Goal: Transaction & Acquisition: Purchase product/service

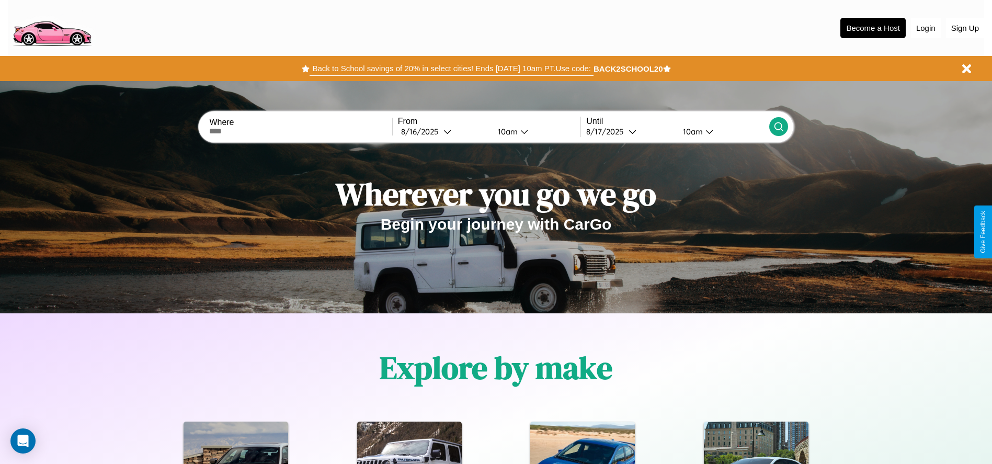
click at [451, 69] on button "Back to School savings of 20% in select cities! Ends 9/1 at 10am PT. Use code:" at bounding box center [451, 68] width 283 height 15
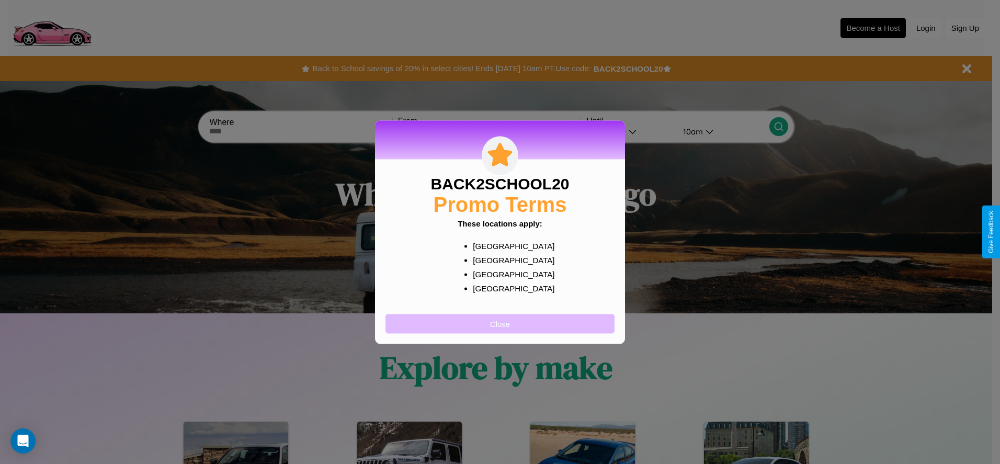
click at [500, 323] on button "Close" at bounding box center [499, 323] width 229 height 19
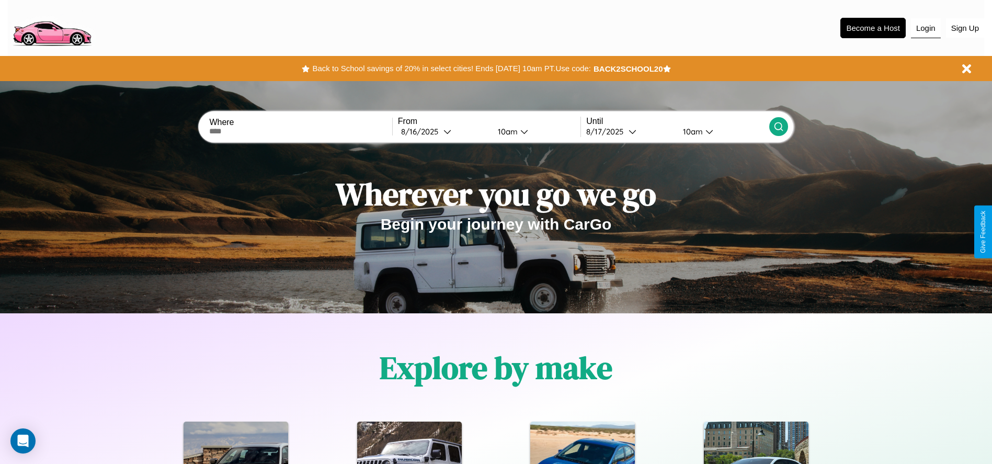
click at [926, 28] on button "Login" at bounding box center [926, 28] width 30 height 20
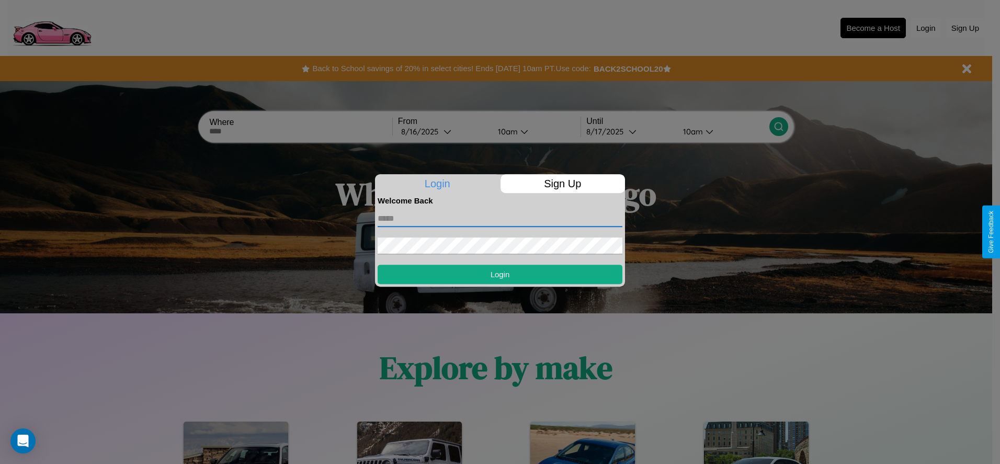
click at [500, 218] on input "text" at bounding box center [500, 218] width 245 height 17
type input "**********"
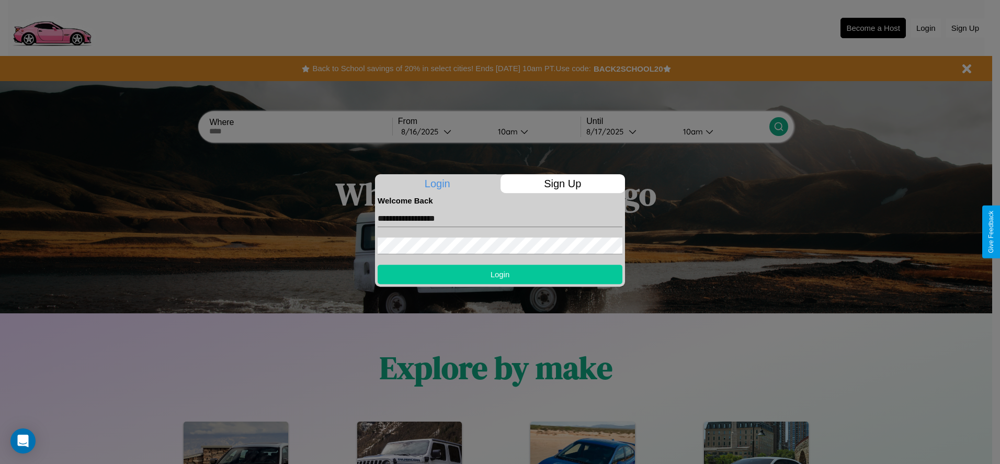
click at [500, 274] on button "Login" at bounding box center [500, 274] width 245 height 19
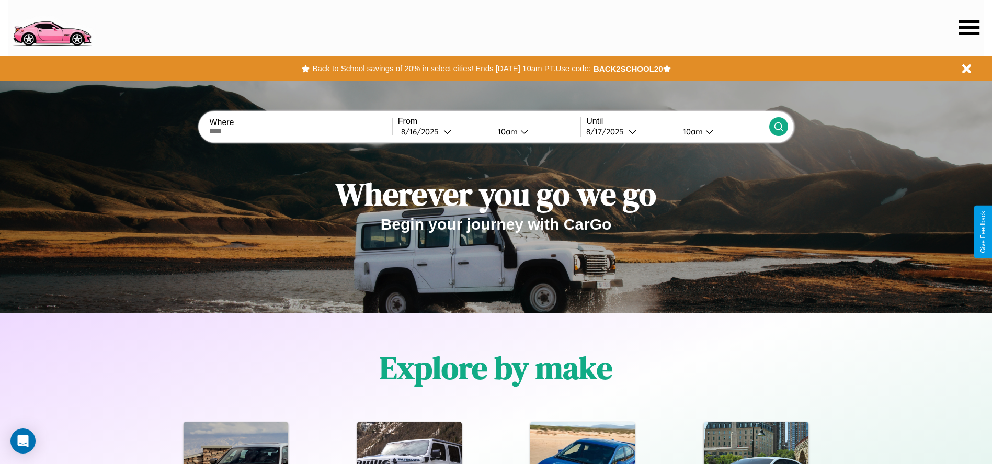
scroll to position [217, 0]
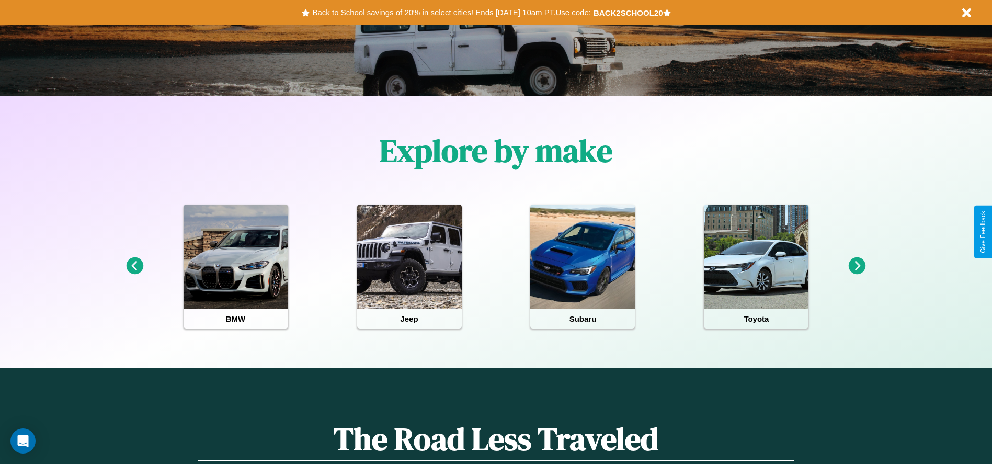
click at [857, 266] on icon at bounding box center [857, 265] width 17 height 17
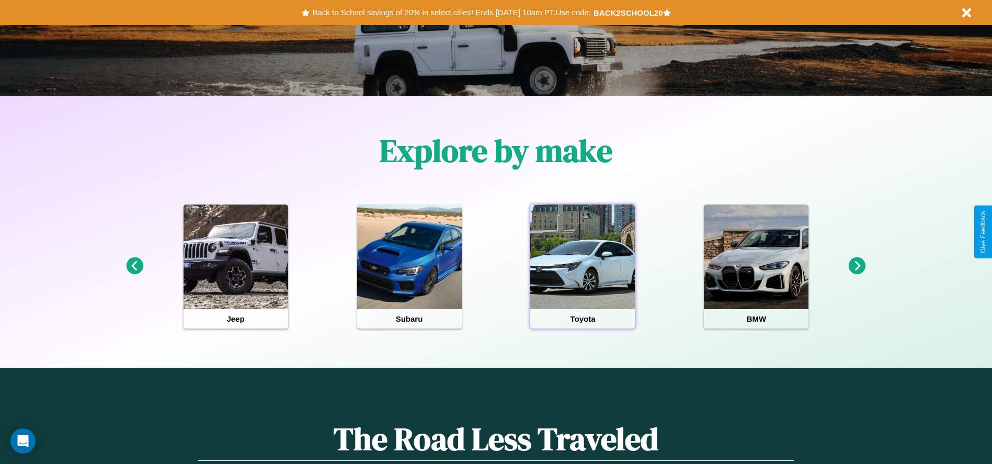
click at [583, 266] on div at bounding box center [582, 256] width 105 height 105
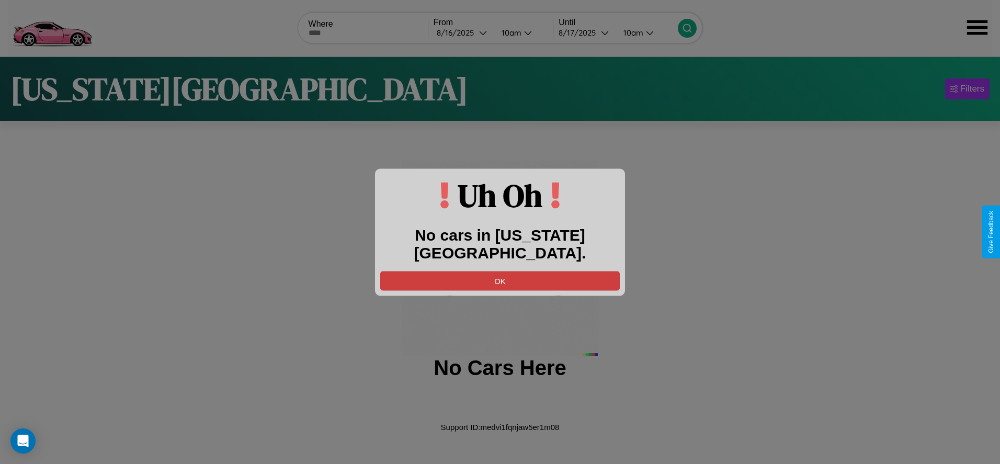
click at [500, 271] on button "OK" at bounding box center [500, 280] width 240 height 19
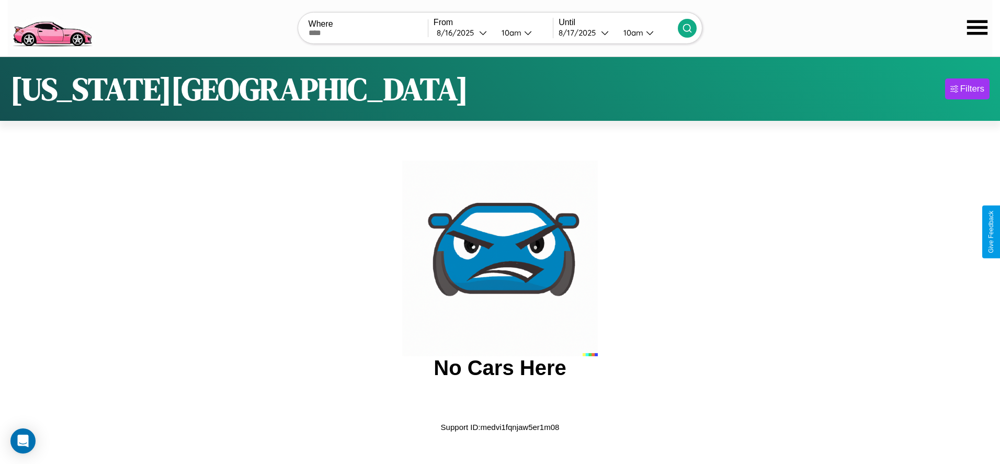
click at [368, 32] on input "text" at bounding box center [368, 33] width 119 height 8
type input "*******"
click at [463, 32] on div "8 / 16 / 2025" at bounding box center [458, 33] width 42 height 10
select select "*"
select select "****"
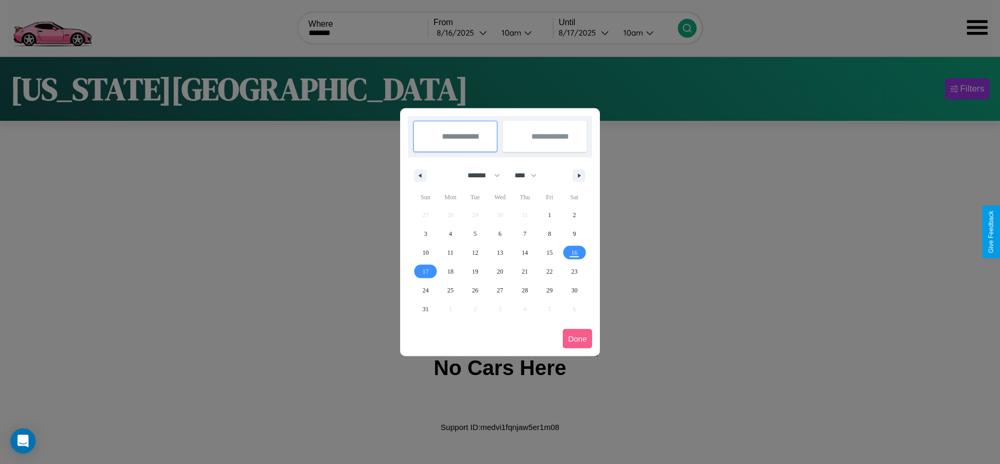
drag, startPoint x: 479, startPoint y: 175, endPoint x: 500, endPoint y: 210, distance: 40.4
click at [479, 175] on select "******* ******** ***** ***** *** **** **** ****** ********* ******* ******** **…" at bounding box center [482, 175] width 44 height 17
select select "*"
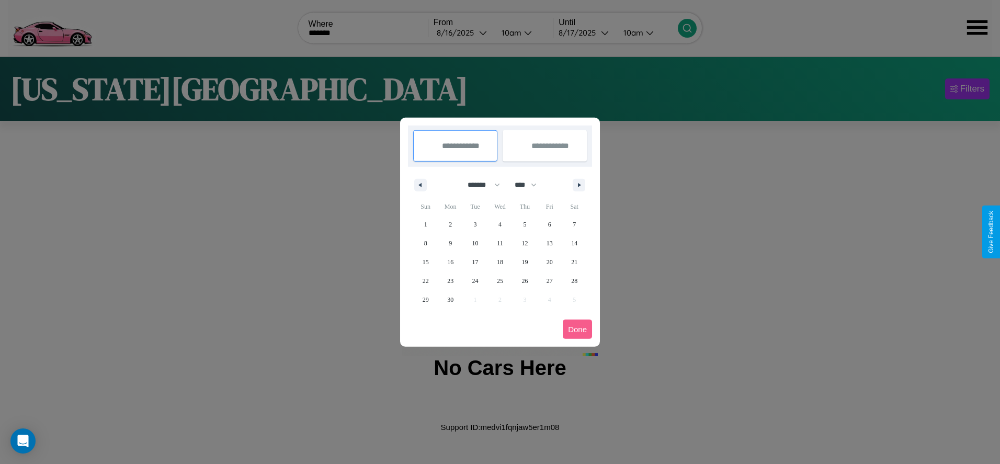
drag, startPoint x: 530, startPoint y: 185, endPoint x: 500, endPoint y: 210, distance: 39.4
click at [530, 185] on select "**** **** **** **** **** **** **** **** **** **** **** **** **** **** **** ****…" at bounding box center [524, 184] width 31 height 17
select select "****"
click at [574, 261] on span "20" at bounding box center [574, 262] width 6 height 19
type input "**********"
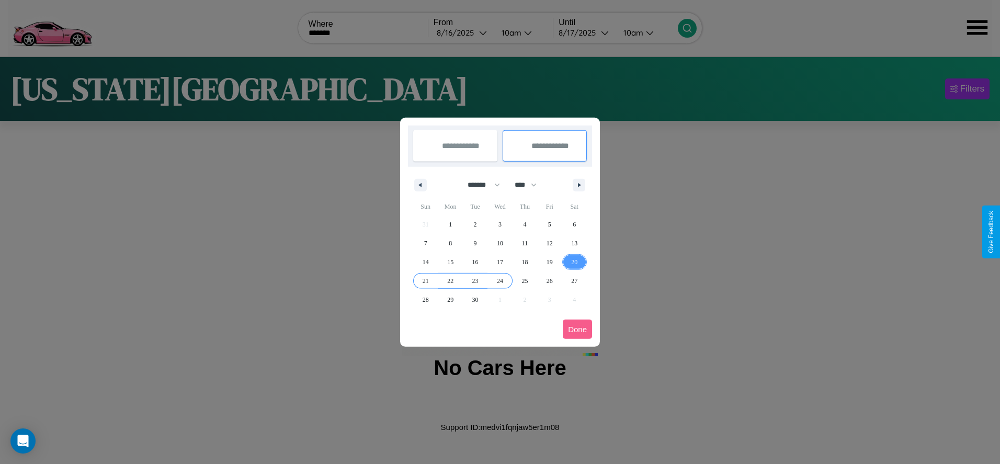
click at [499, 280] on span "24" at bounding box center [500, 280] width 6 height 19
type input "**********"
click at [577, 329] on button "Done" at bounding box center [577, 329] width 29 height 19
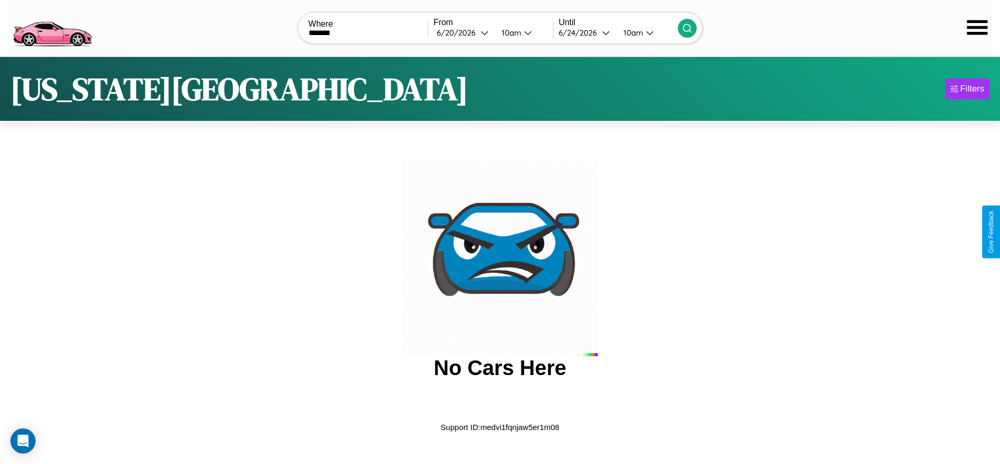
click at [632, 32] on div "10am" at bounding box center [632, 33] width 28 height 10
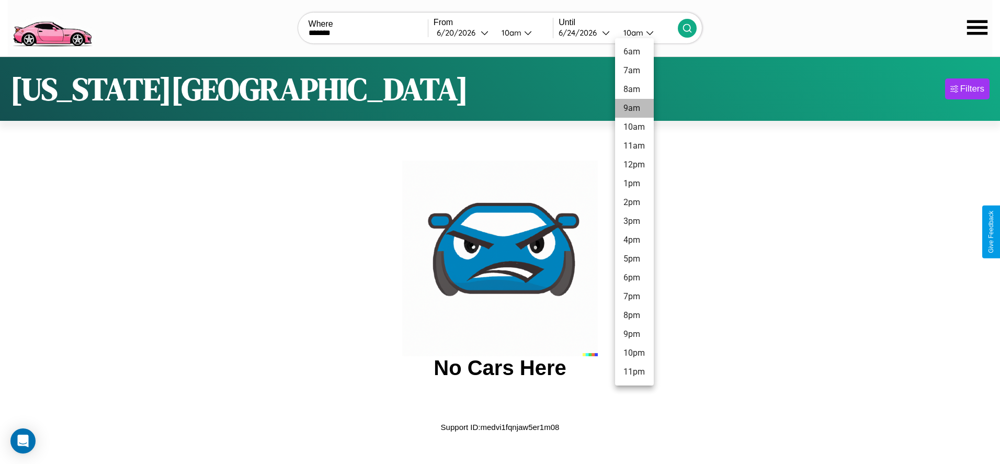
click at [634, 108] on li "9am" at bounding box center [634, 108] width 39 height 19
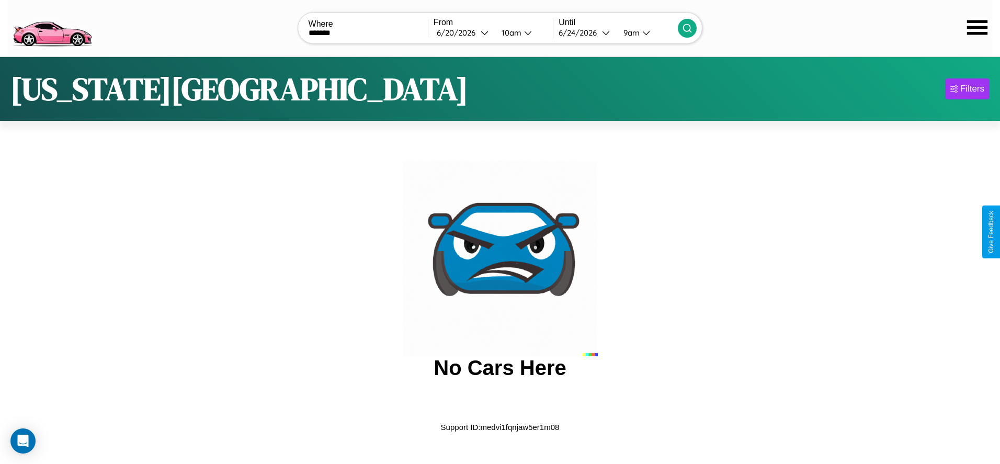
click at [687, 28] on icon at bounding box center [687, 28] width 10 height 10
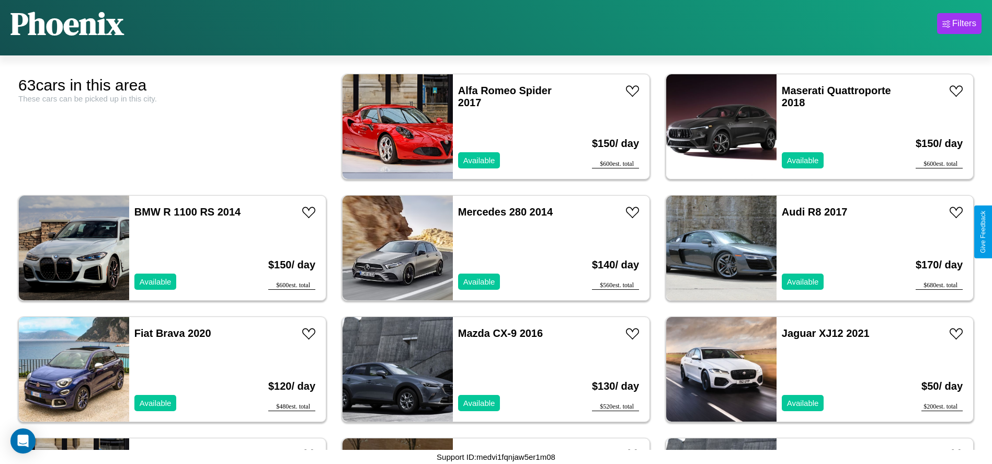
scroll to position [1330, 0]
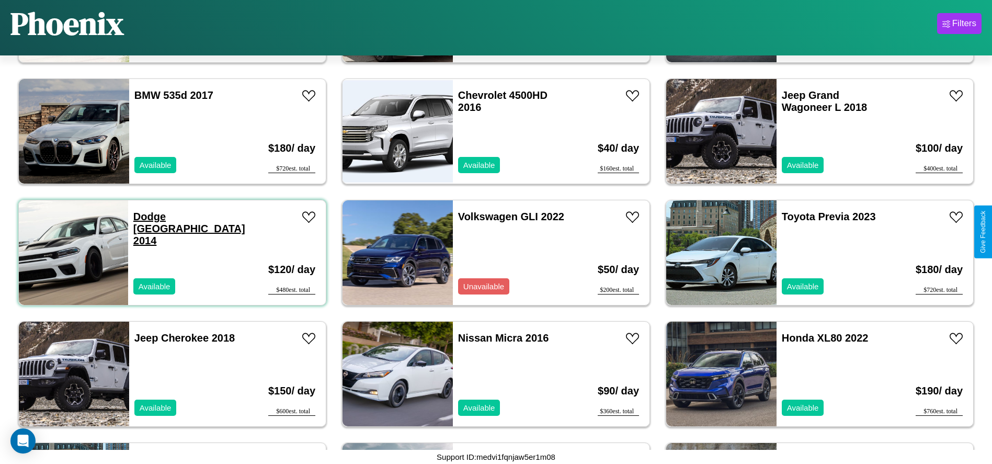
click at [149, 217] on link "Dodge Durango 2014" at bounding box center [189, 229] width 112 height 36
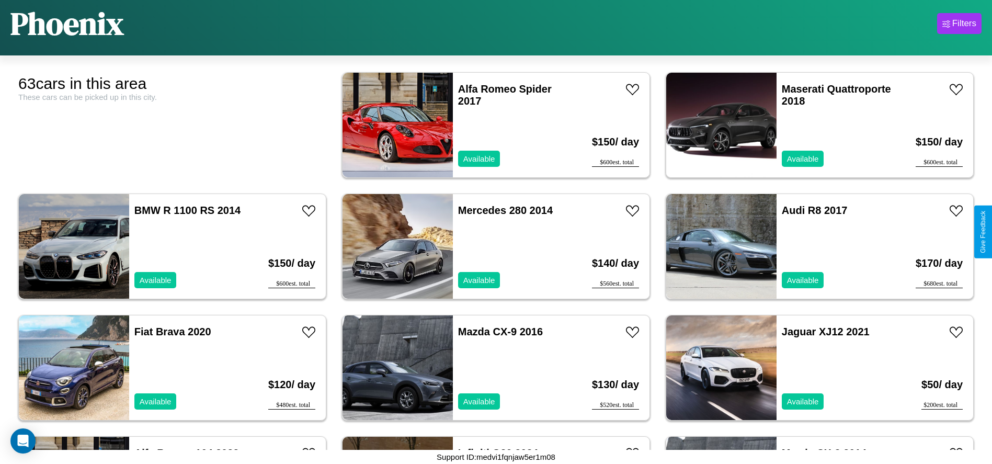
scroll to position [0, 0]
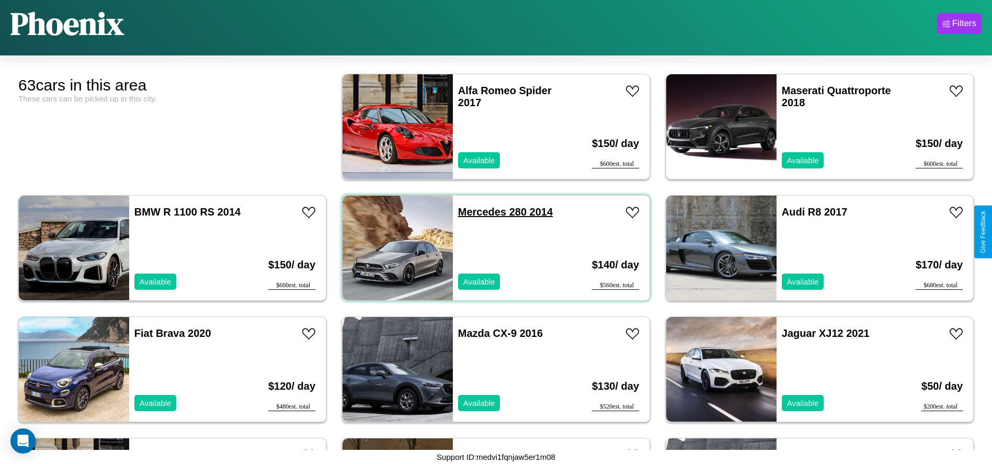
click at [478, 212] on link "Mercedes 280 2014" at bounding box center [505, 212] width 95 height 12
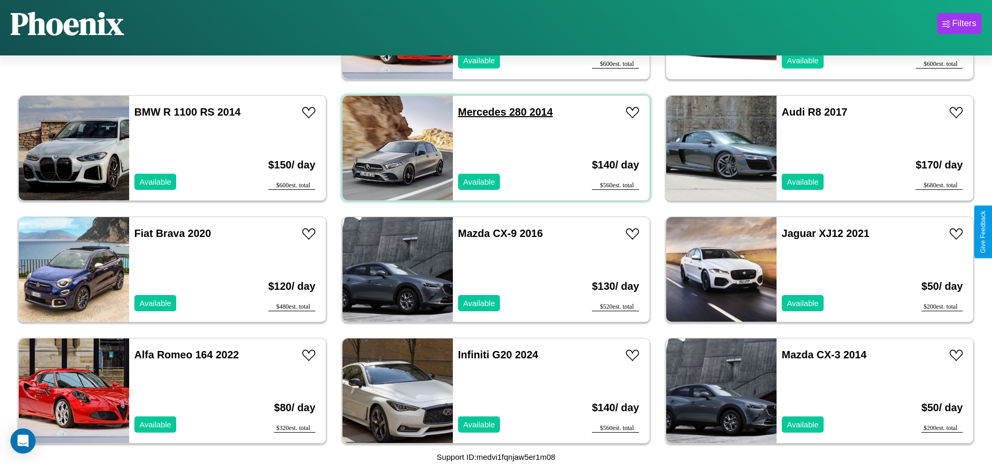
scroll to position [117, 0]
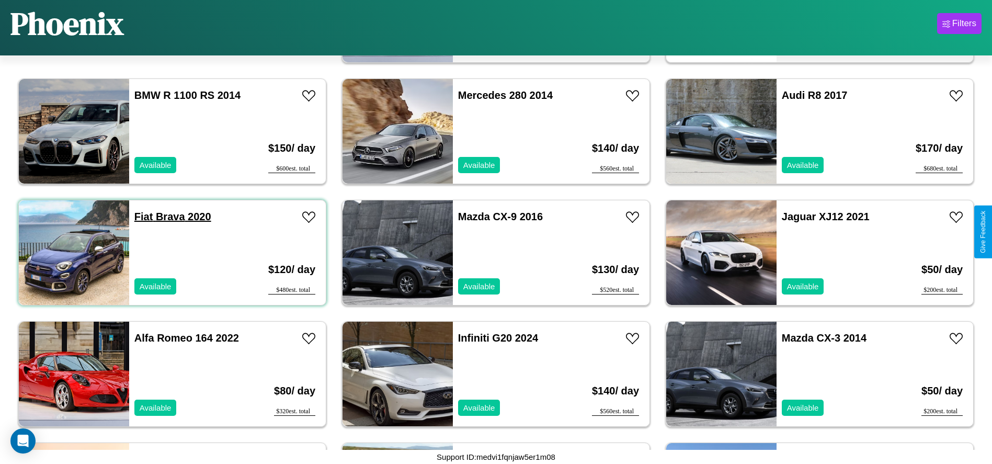
click at [142, 217] on link "Fiat Brava 2020" at bounding box center [172, 217] width 77 height 12
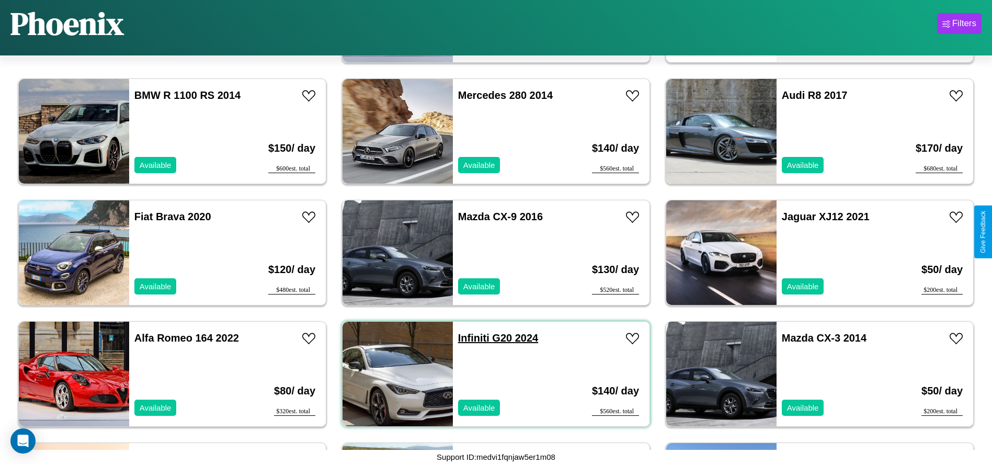
scroll to position [238, 0]
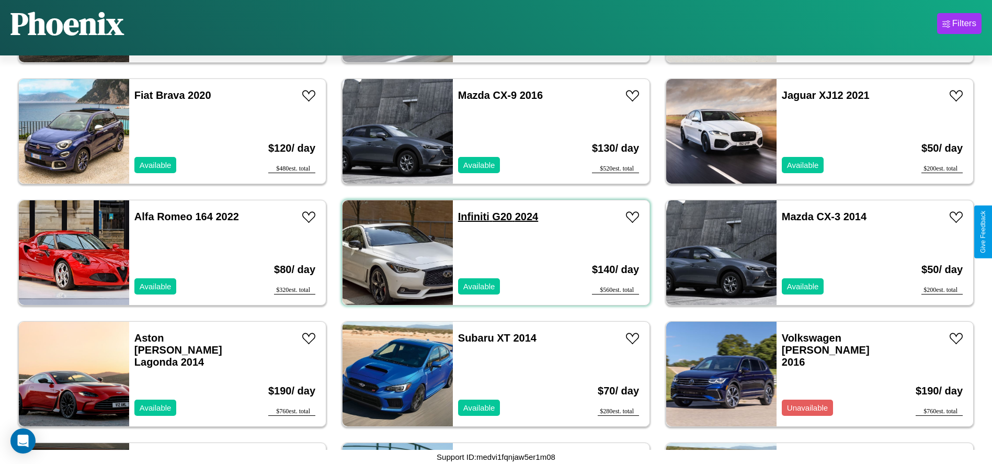
click at [470, 217] on link "Infiniti G20 2024" at bounding box center [498, 217] width 80 height 12
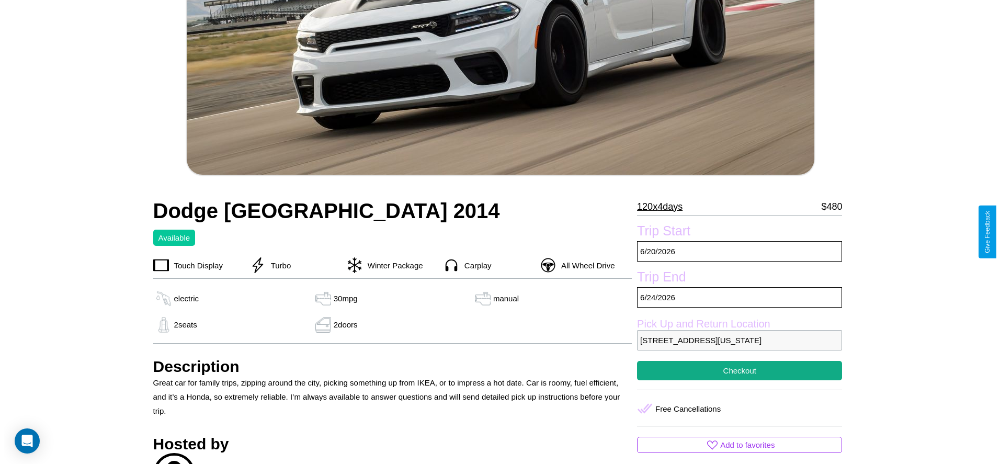
scroll to position [214, 0]
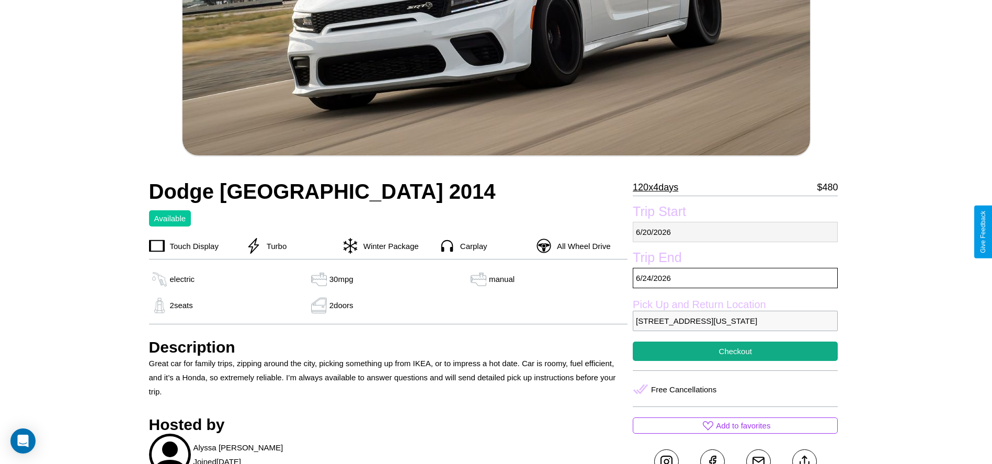
click at [735, 232] on p "[DATE]" at bounding box center [735, 232] width 205 height 20
select select "*"
select select "****"
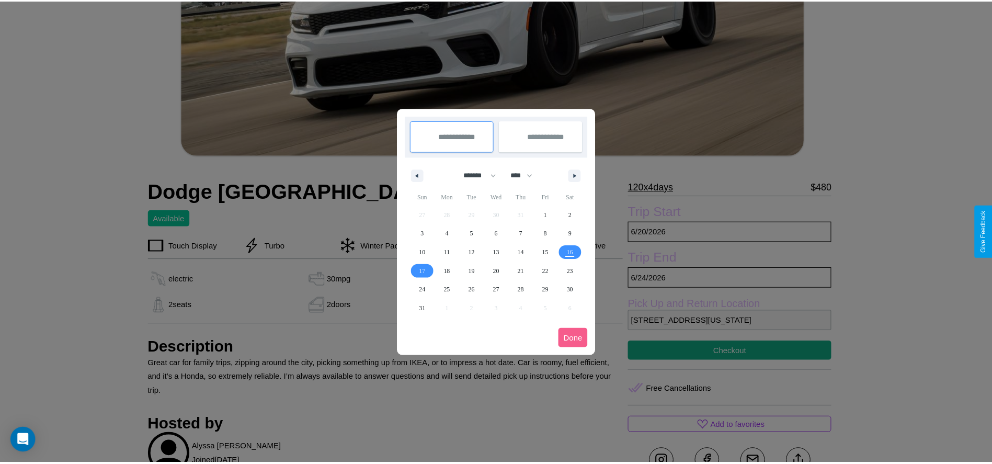
scroll to position [0, 0]
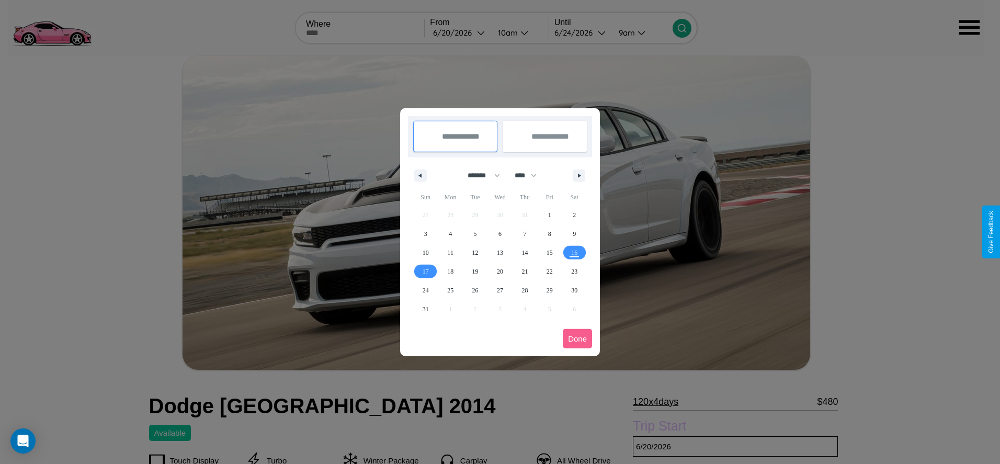
click at [459, 32] on div at bounding box center [500, 232] width 1000 height 464
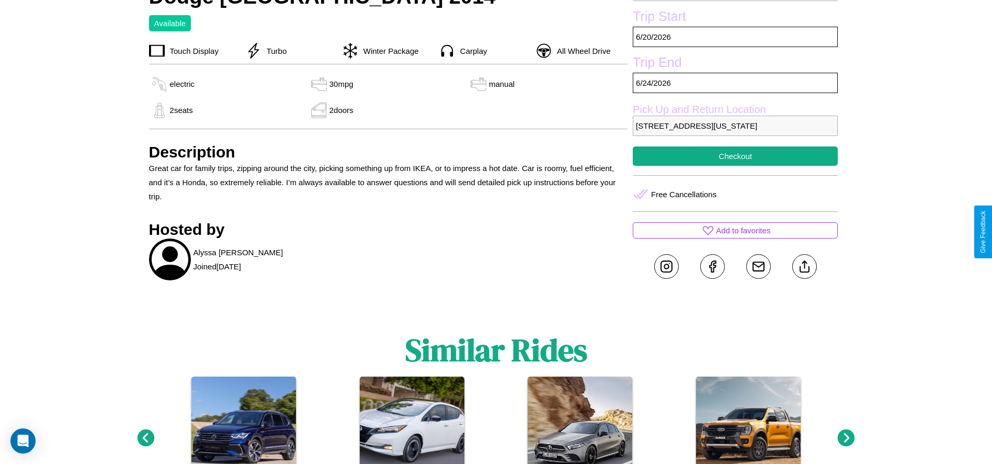
scroll to position [444, 0]
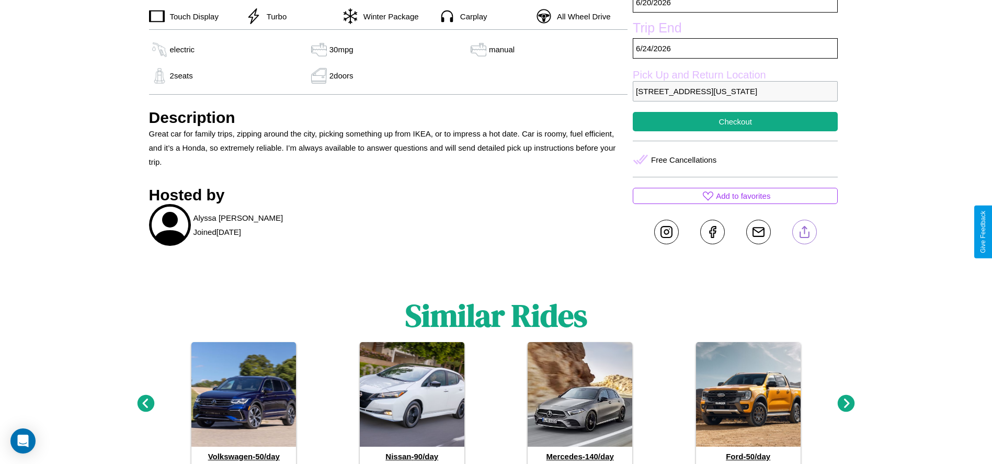
click at [804, 232] on line at bounding box center [804, 229] width 0 height 7
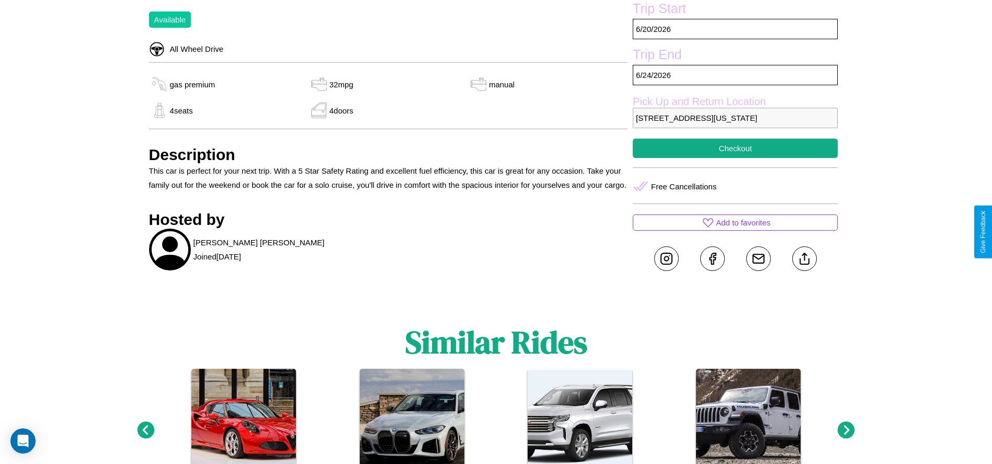
scroll to position [381, 0]
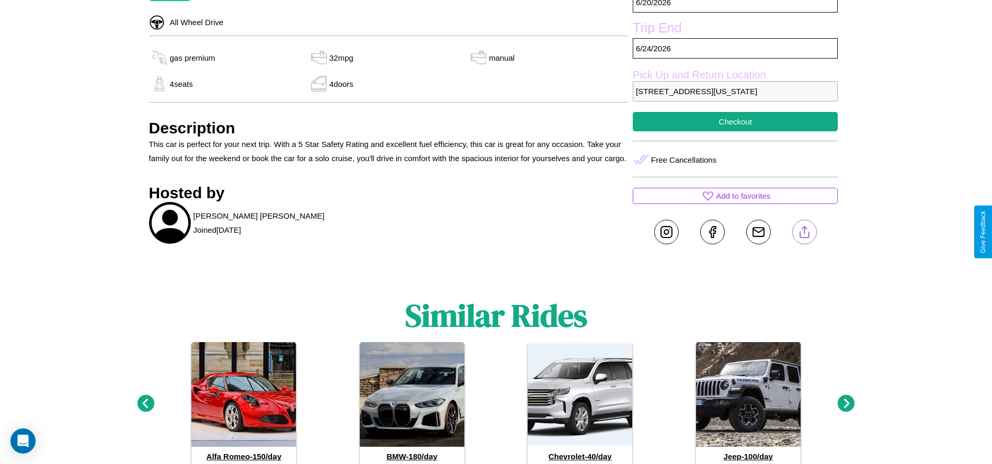
click at [804, 232] on line at bounding box center [804, 229] width 0 height 7
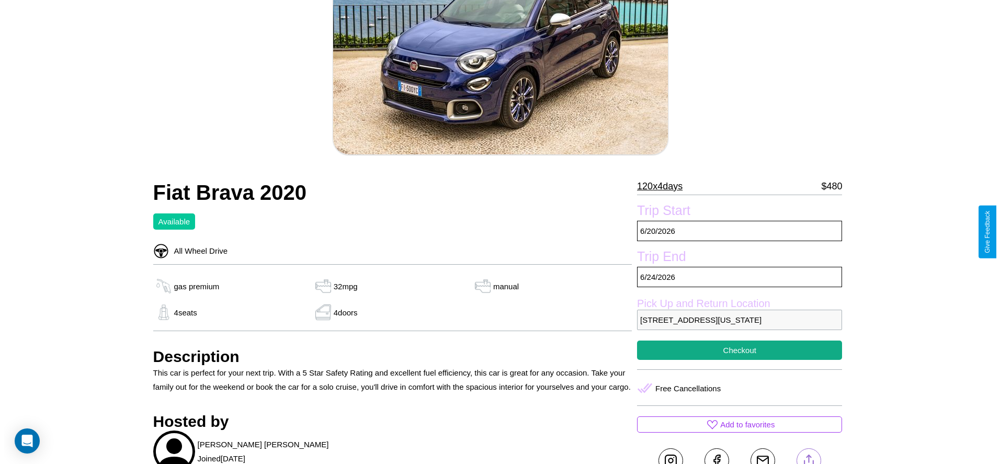
scroll to position [152, 0]
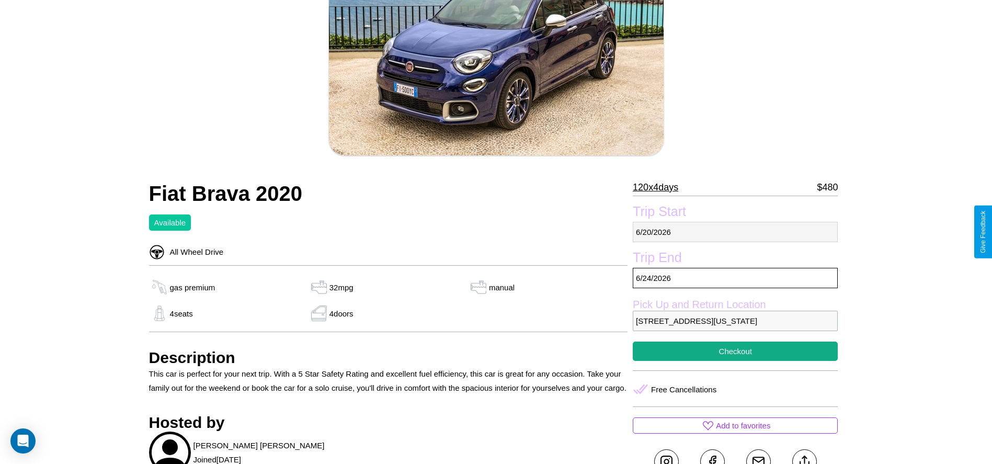
click at [735, 232] on p "[DATE]" at bounding box center [735, 232] width 205 height 20
select select "*"
select select "****"
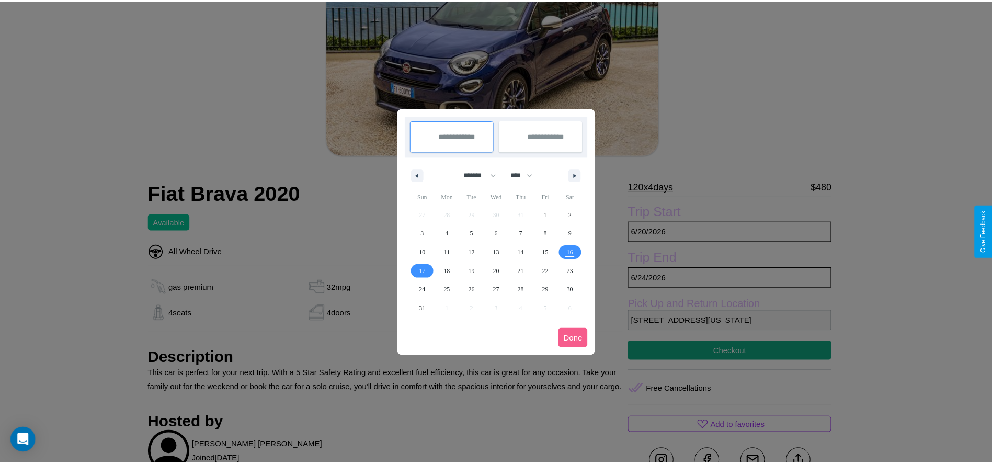
scroll to position [0, 0]
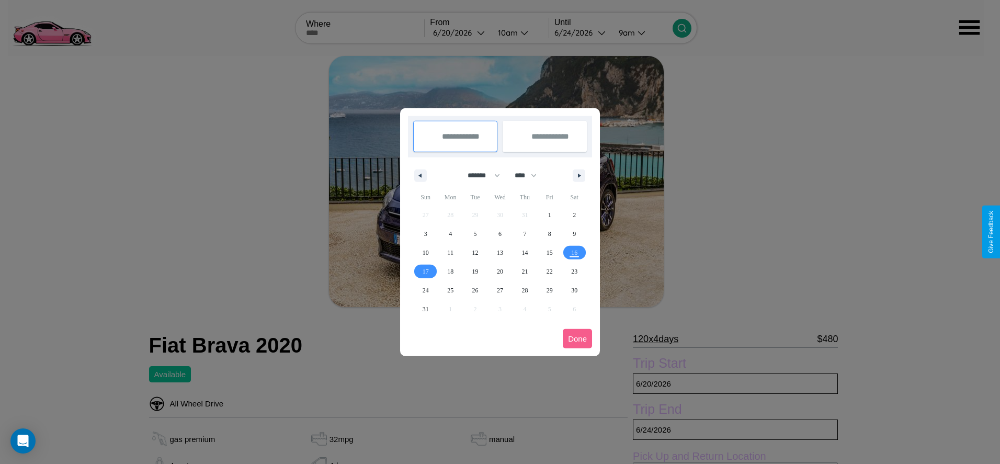
click at [459, 32] on div at bounding box center [500, 232] width 1000 height 464
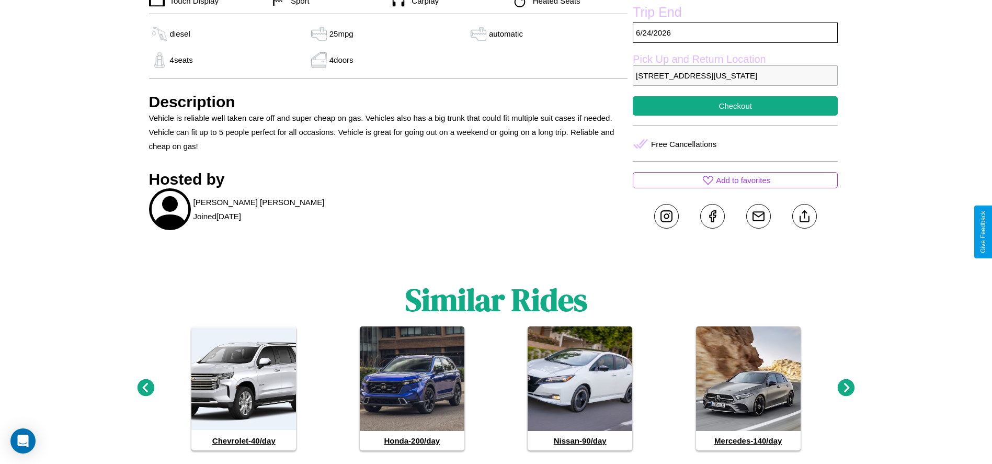
scroll to position [520, 0]
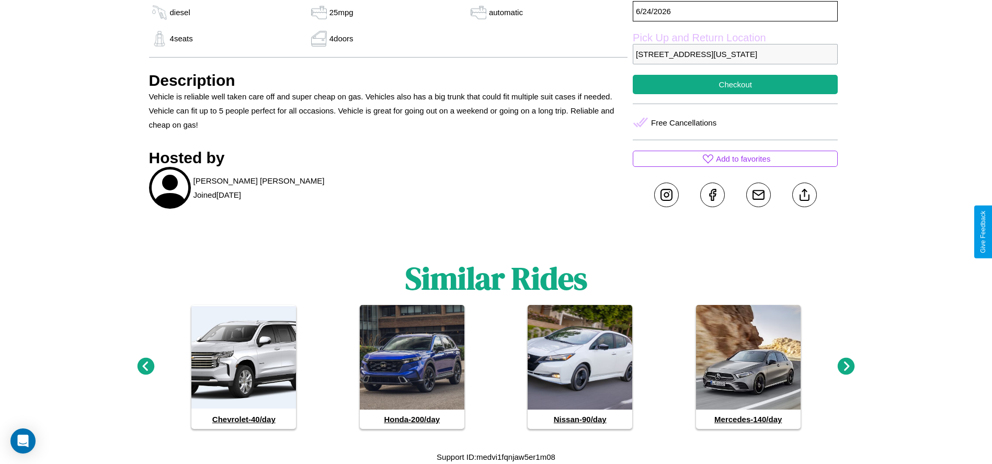
click at [846, 367] on icon at bounding box center [846, 366] width 17 height 17
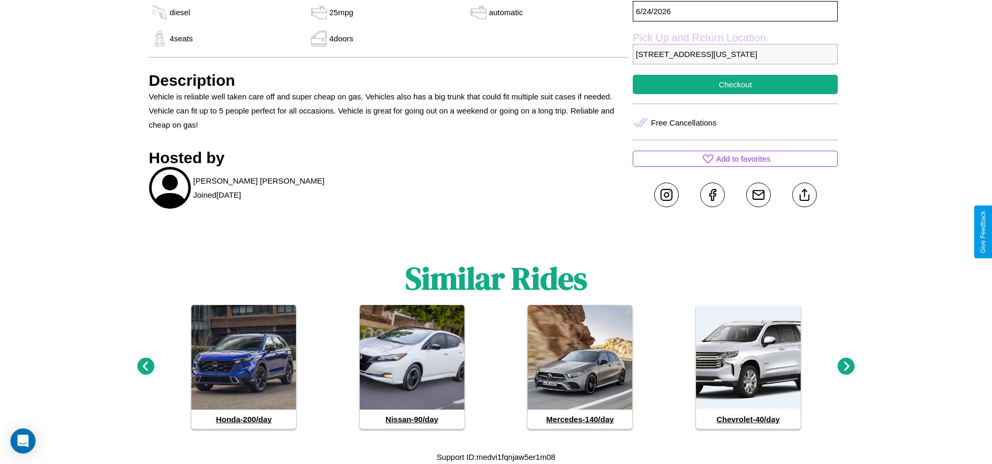
click at [846, 367] on icon at bounding box center [846, 366] width 17 height 17
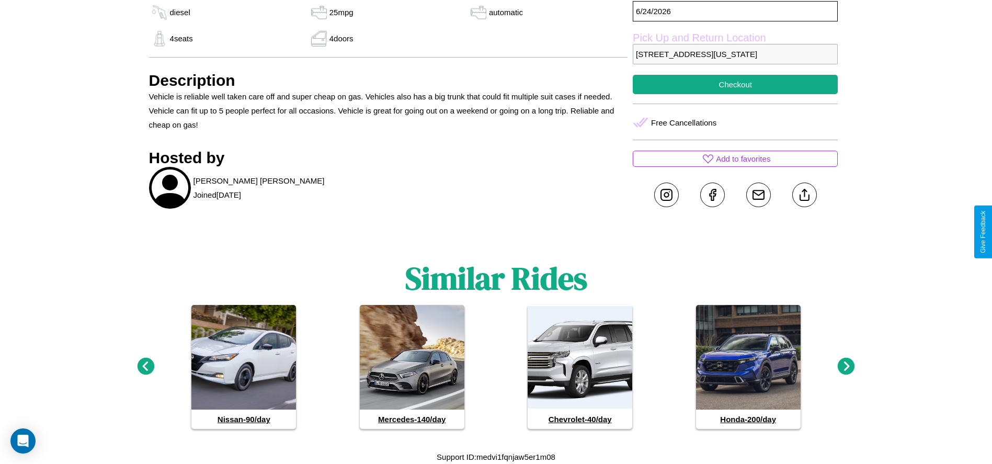
click at [846, 367] on icon at bounding box center [846, 366] width 17 height 17
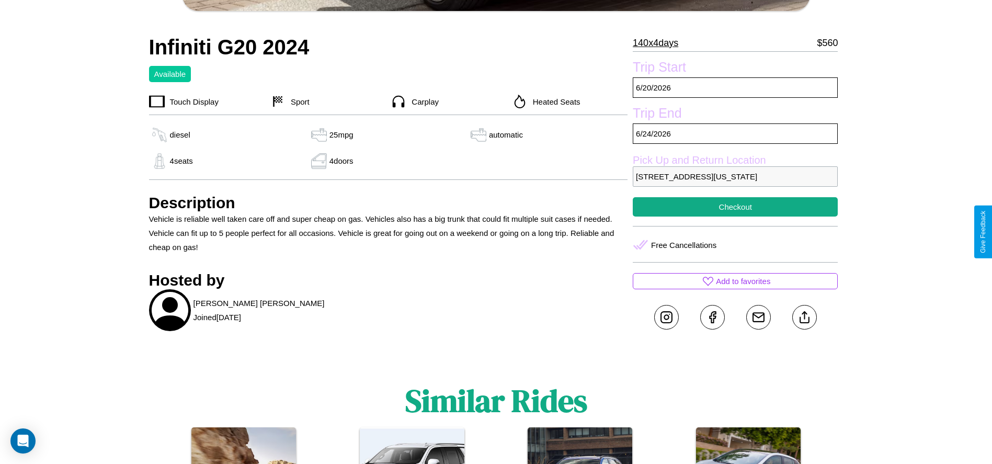
scroll to position [373, 0]
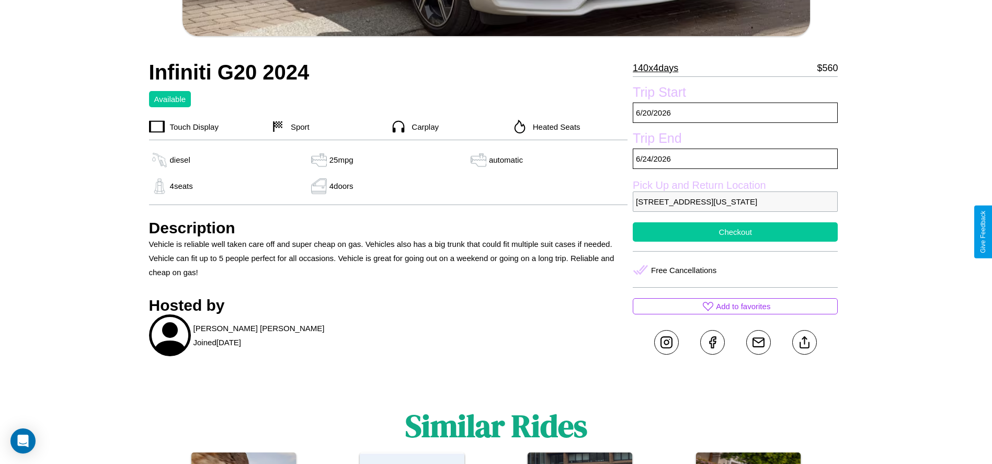
click at [735, 232] on button "Checkout" at bounding box center [735, 231] width 205 height 19
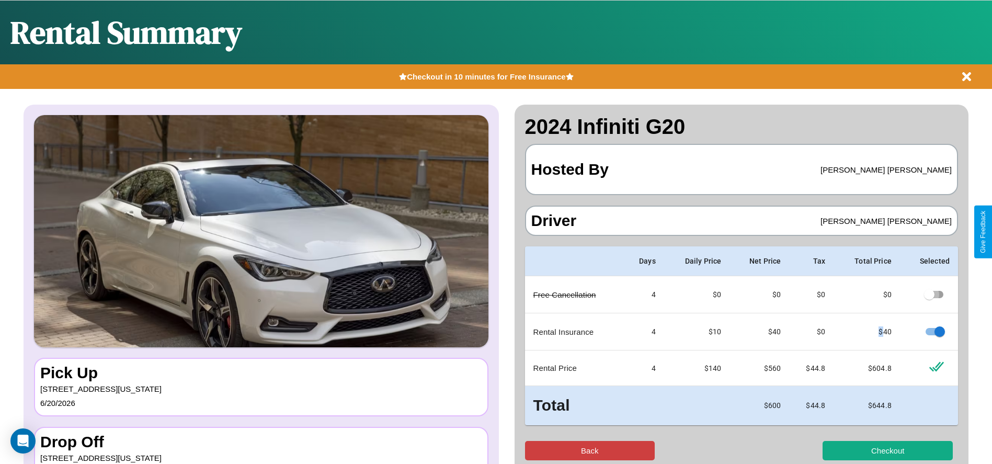
click at [589, 450] on button "Back" at bounding box center [590, 450] width 130 height 19
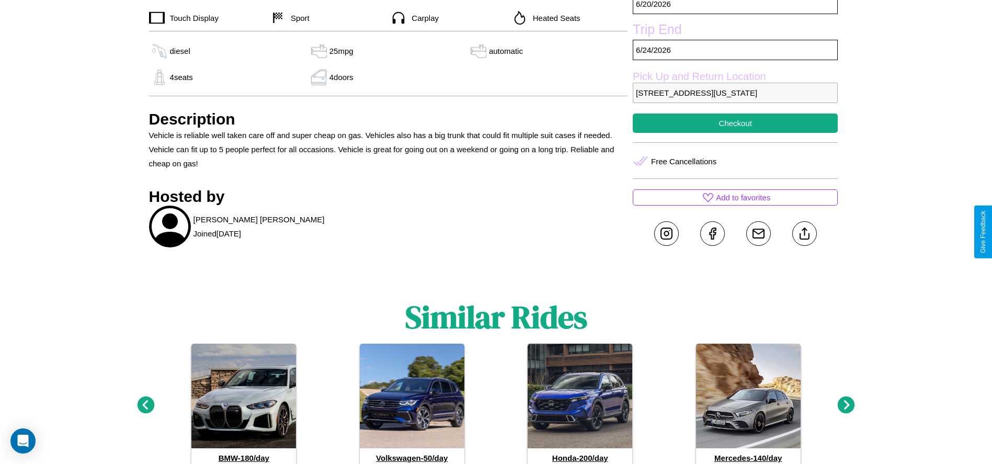
scroll to position [483, 0]
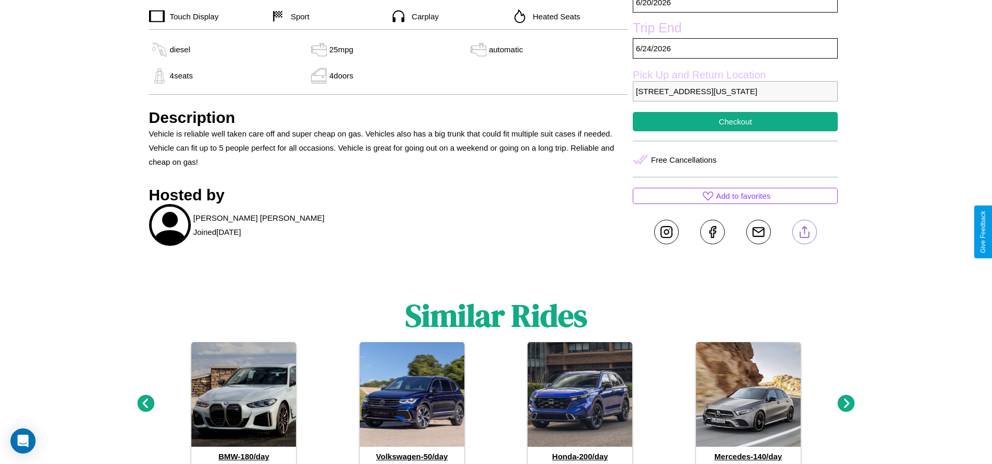
click at [804, 232] on line at bounding box center [804, 229] width 0 height 7
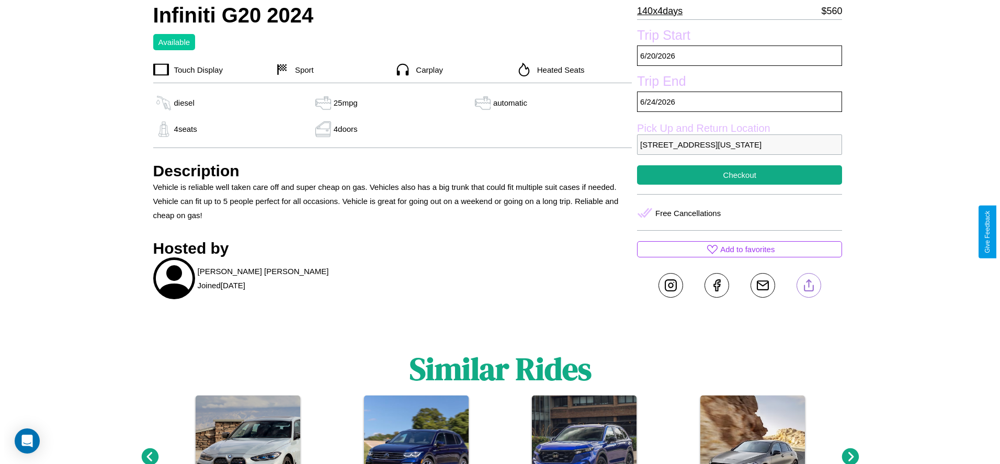
scroll to position [254, 0]
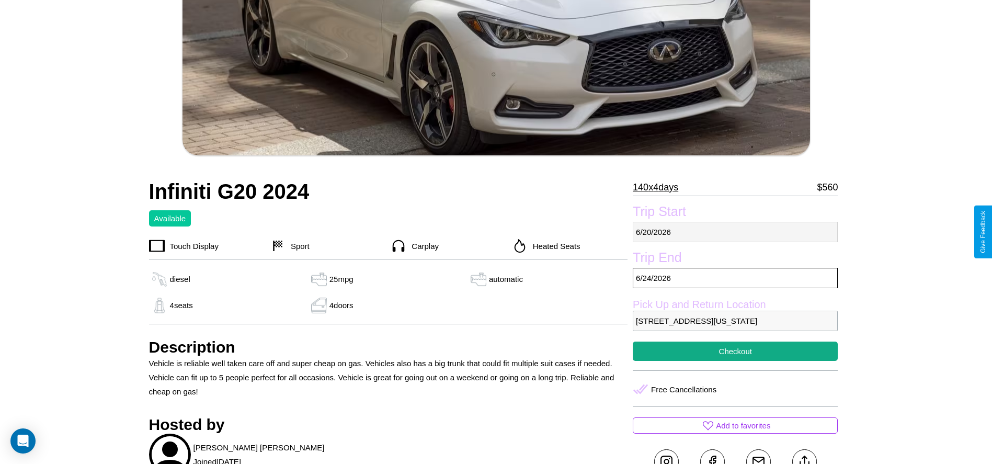
click at [735, 232] on p "[DATE]" at bounding box center [735, 232] width 205 height 20
select select "*"
select select "****"
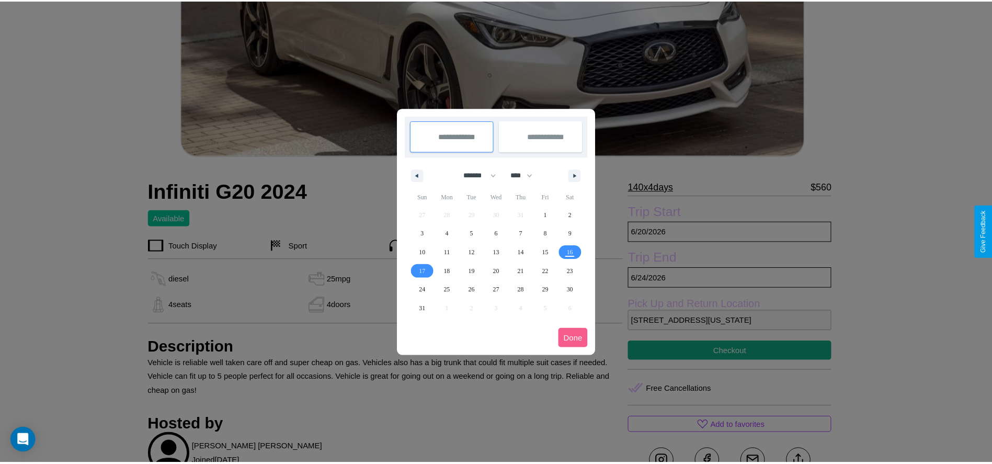
scroll to position [0, 0]
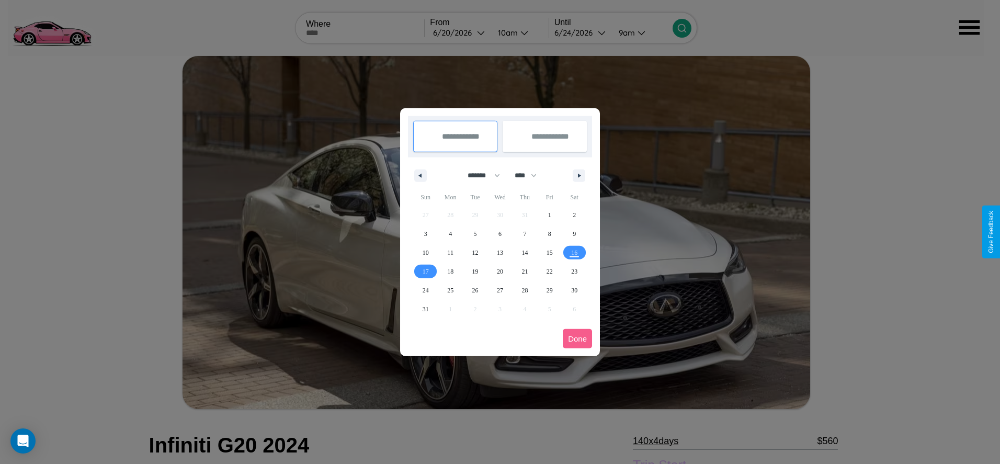
click at [459, 32] on div at bounding box center [500, 232] width 1000 height 464
